Goal: Task Accomplishment & Management: Use online tool/utility

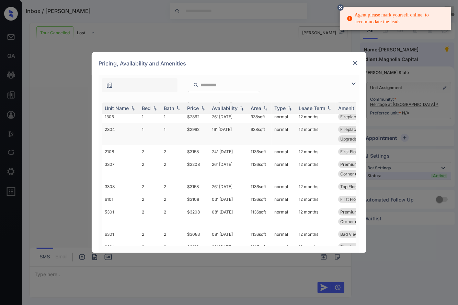
scroll to position [44, 0]
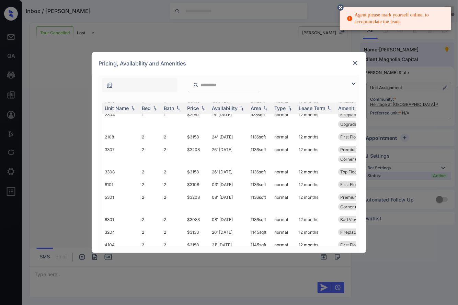
click at [357, 60] on img at bounding box center [355, 63] width 7 height 7
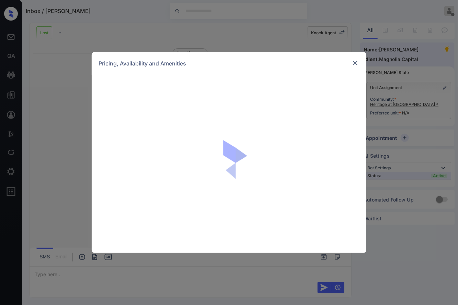
scroll to position [58, 0]
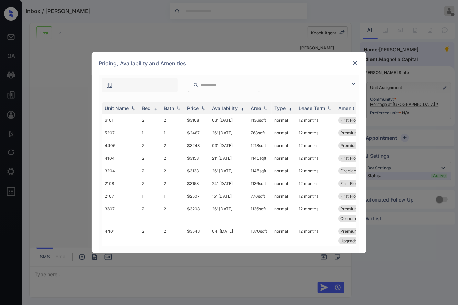
click at [358, 62] on img at bounding box center [355, 63] width 7 height 7
click at [354, 63] on img at bounding box center [355, 63] width 7 height 7
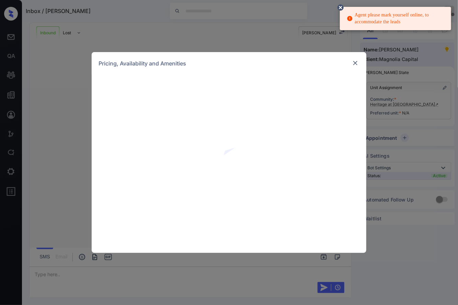
scroll to position [158, 0]
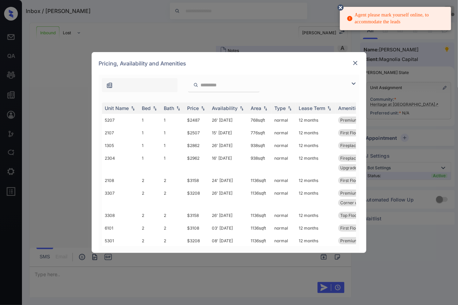
click at [353, 64] on img at bounding box center [355, 63] width 7 height 7
